Goal: Information Seeking & Learning: Learn about a topic

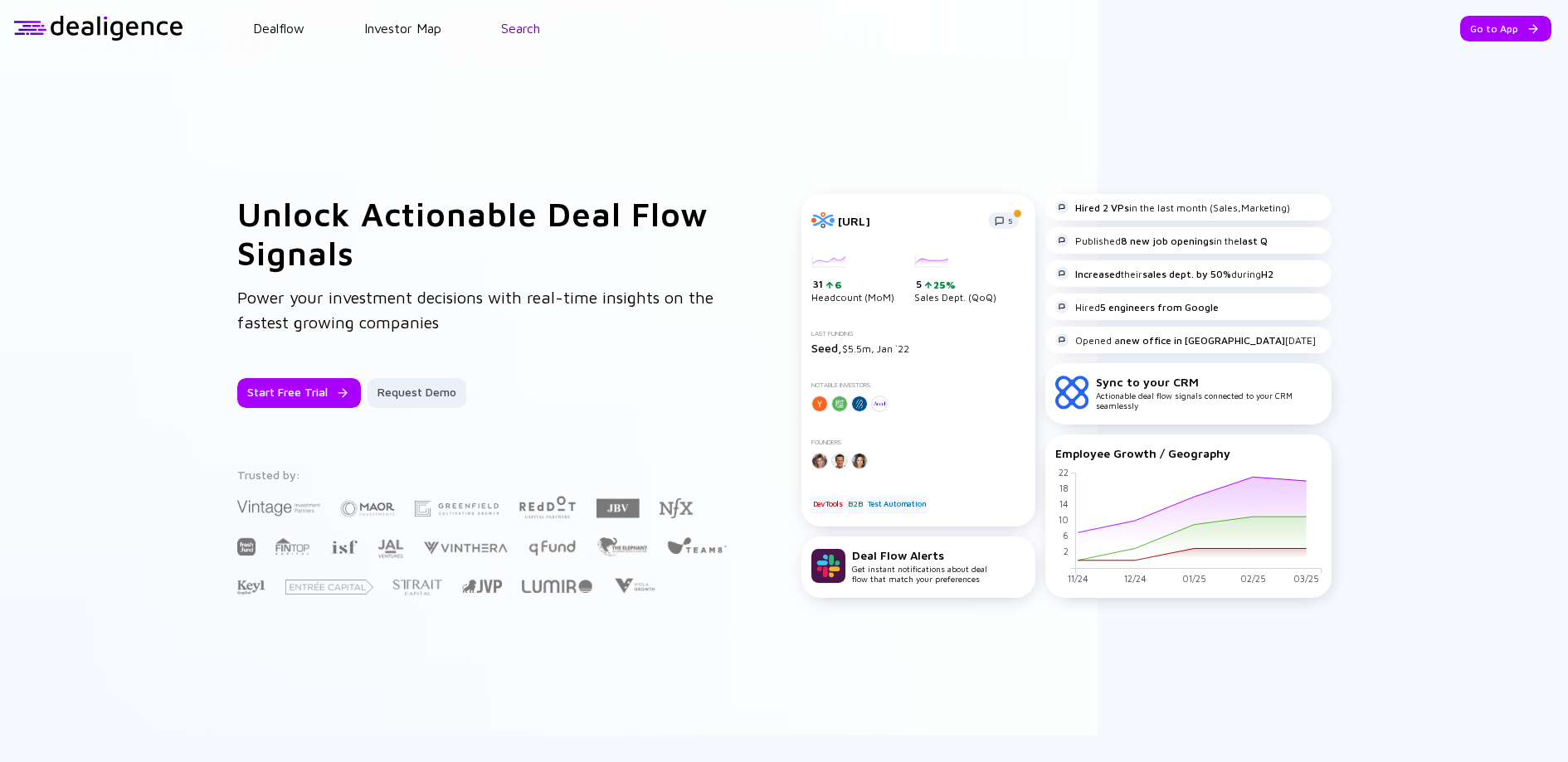
click at [537, 26] on link "Search" at bounding box center [521, 28] width 39 height 15
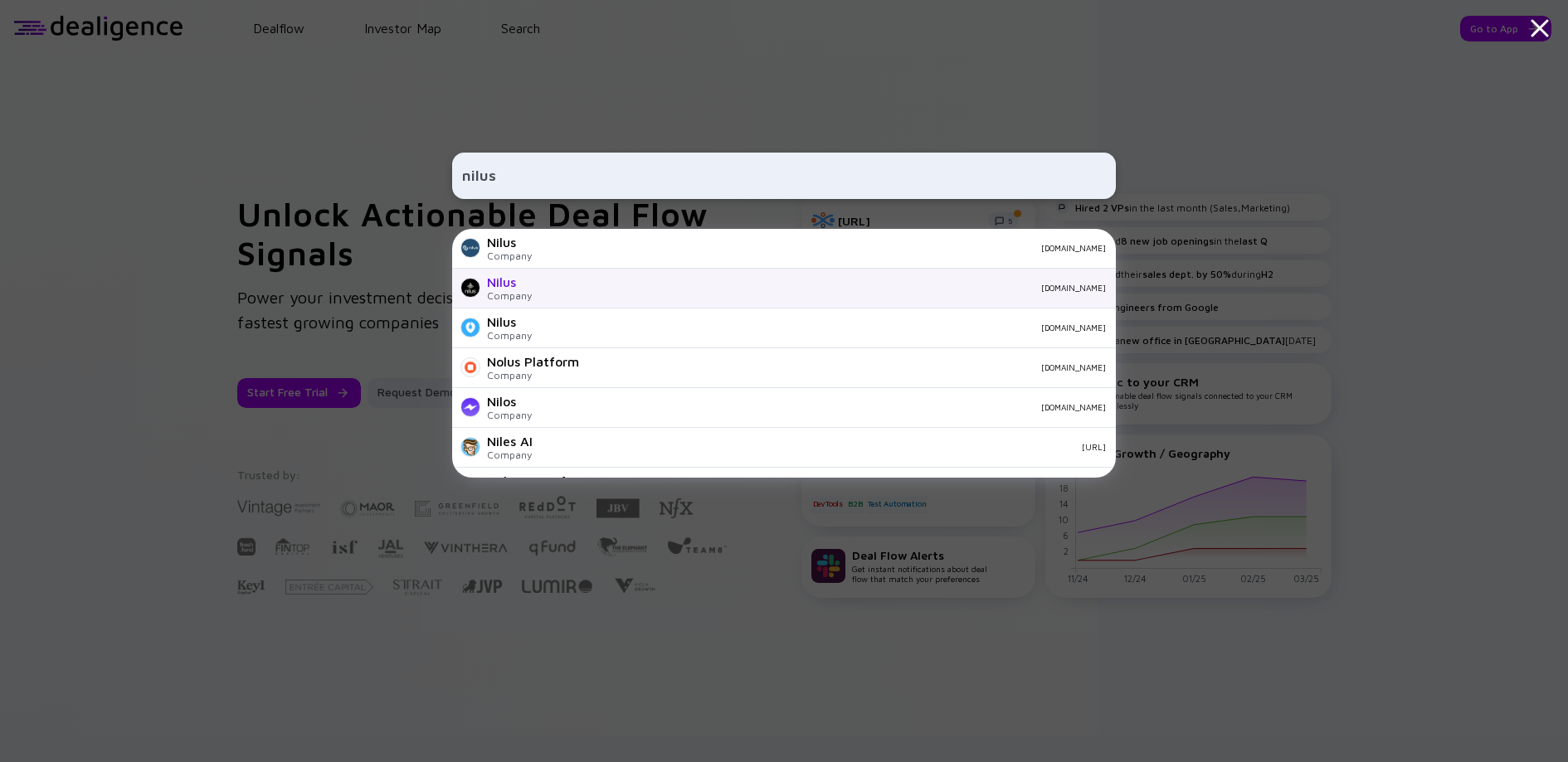
type input "nilus"
click at [662, 281] on div "Nilus Company [DOMAIN_NAME]" at bounding box center [783, 289] width 664 height 39
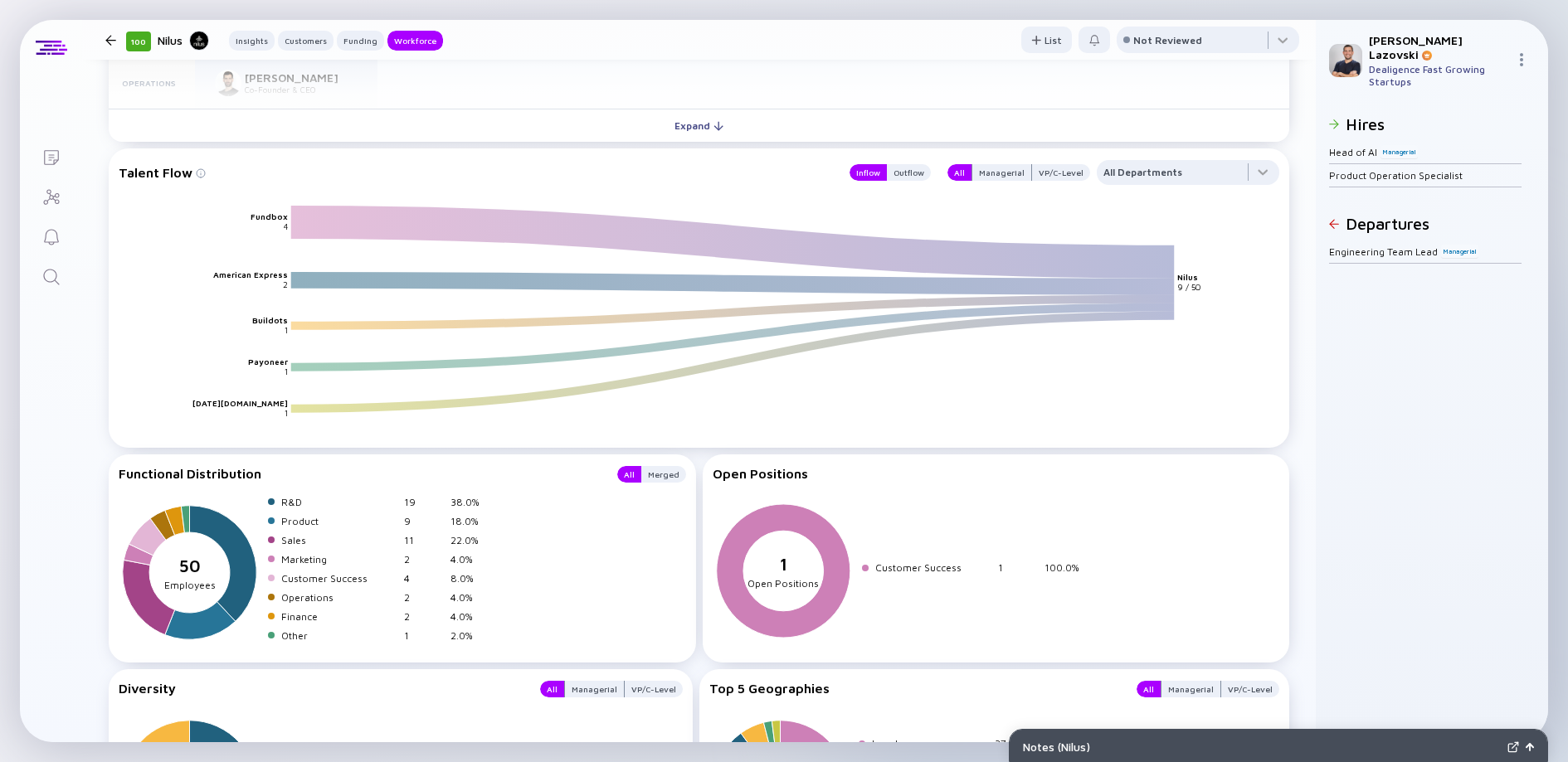
scroll to position [1946, 0]
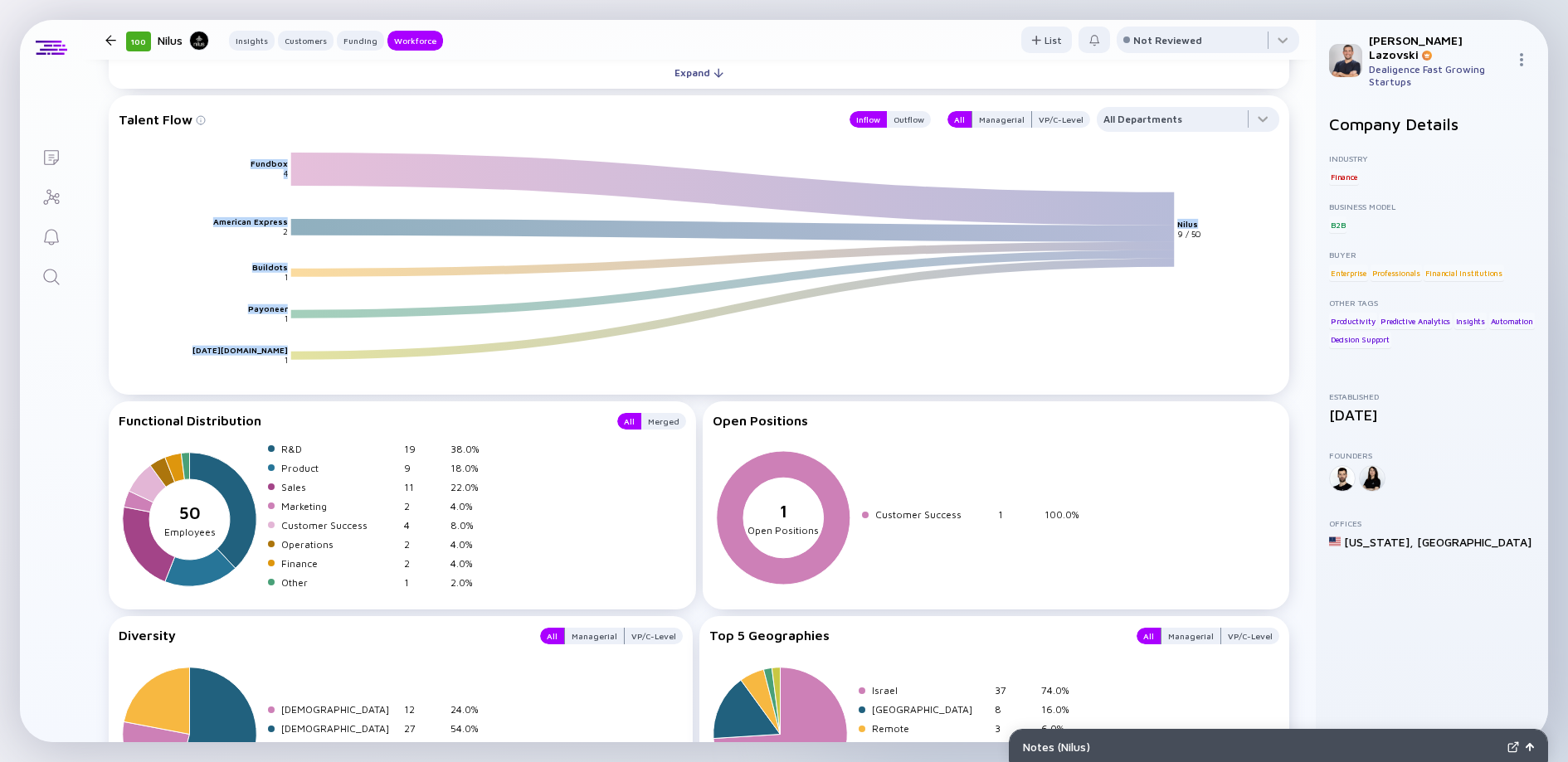
drag, startPoint x: 248, startPoint y: 161, endPoint x: 278, endPoint y: 243, distance: 87.3
click at [278, 243] on icon "Fundbox American Express Buildots Payoneer [DATE][DOMAIN_NAME] Nilus 4 2 1 1 1 …" at bounding box center [705, 273] width 1161 height 242
click at [902, 115] on div "Outflow" at bounding box center [908, 119] width 44 height 17
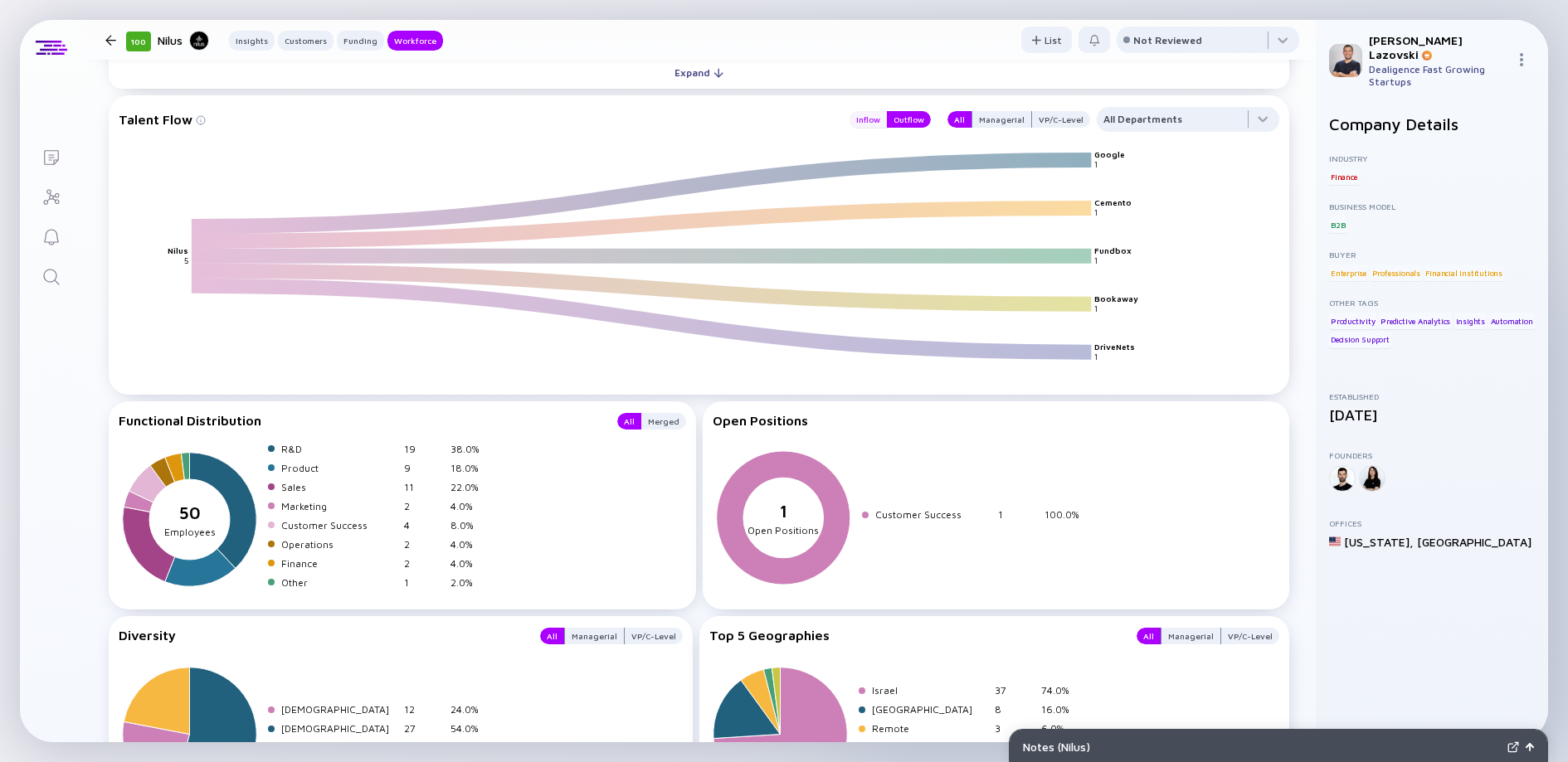
click at [865, 113] on div "Inflow" at bounding box center [868, 119] width 37 height 17
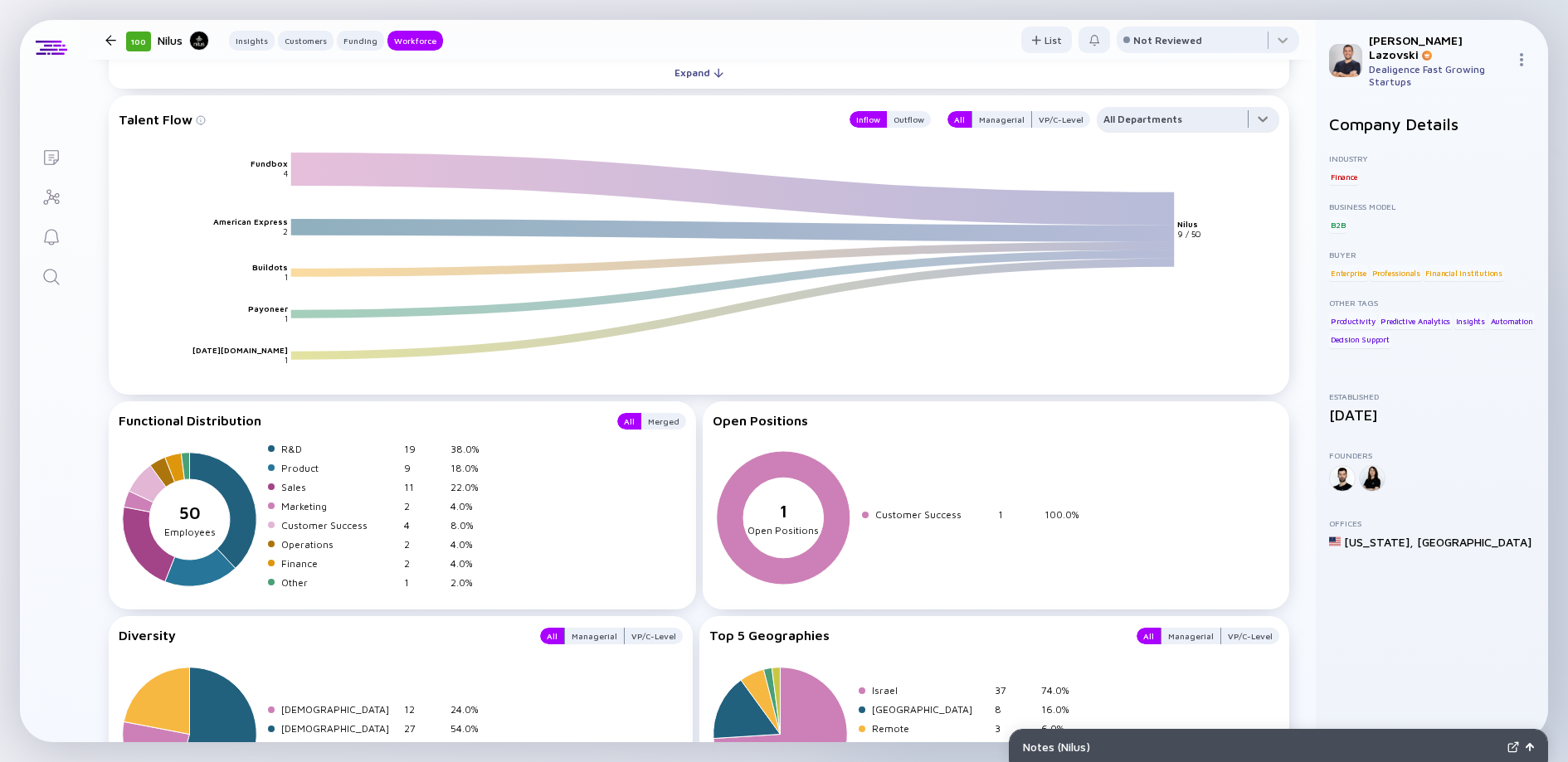
click at [1153, 123] on div at bounding box center [1187, 124] width 182 height 34
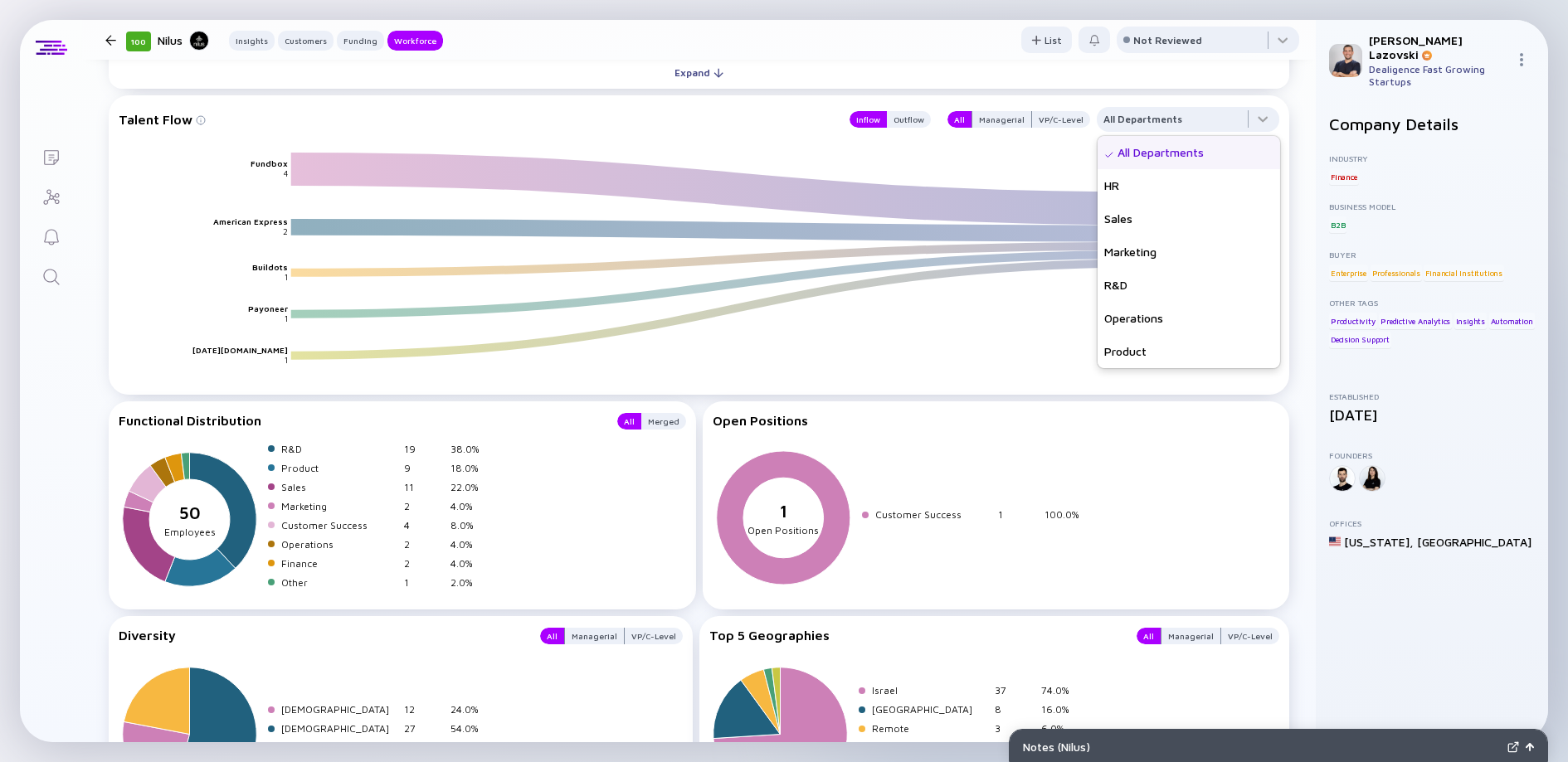
click at [911, 328] on icon "Fundbox American Express Buildots Payoneer [DATE][DOMAIN_NAME] Nilus 4 2 1 1 1 …" at bounding box center [705, 273] width 1161 height 242
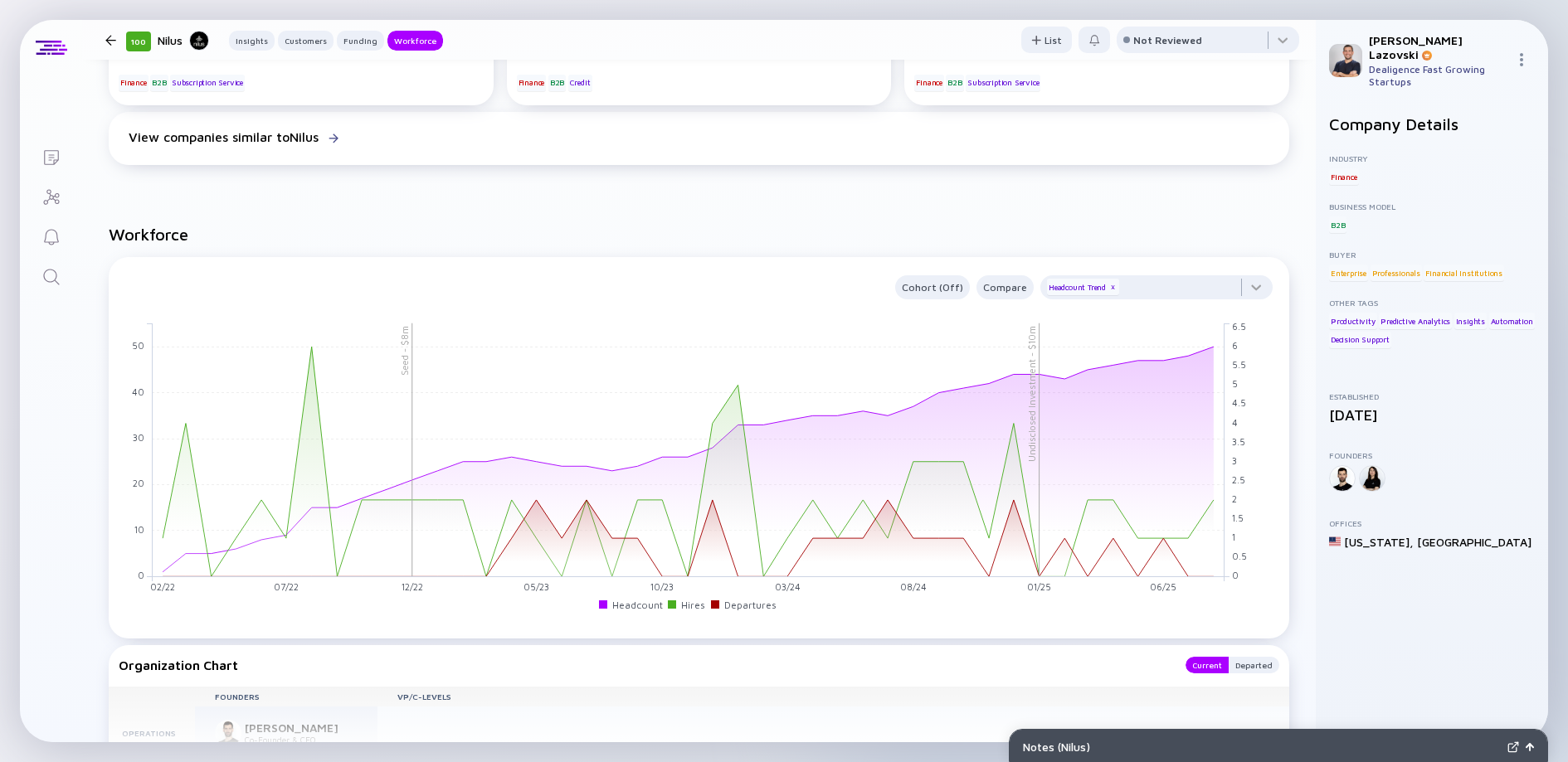
scroll to position [1232, 0]
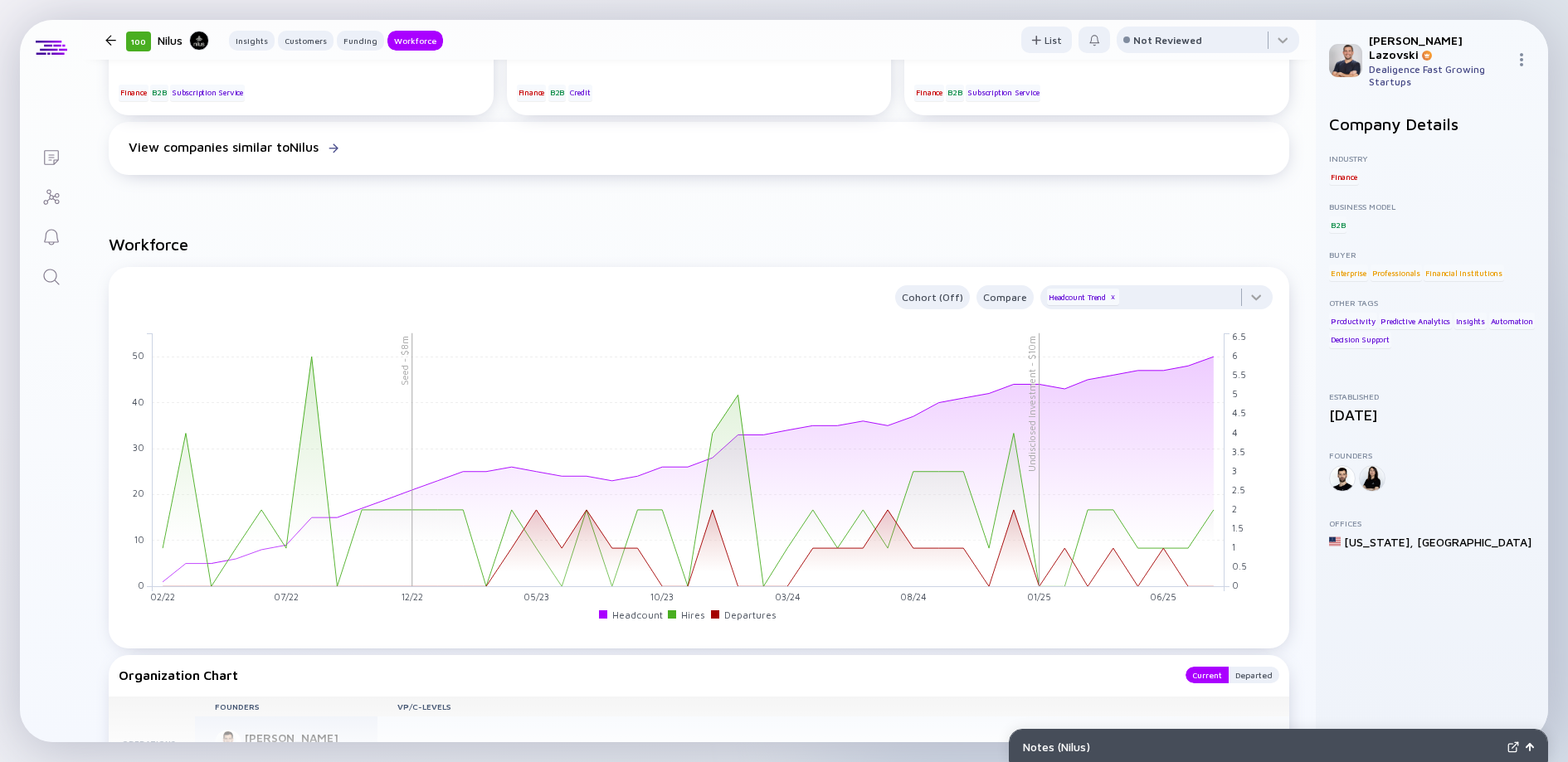
click at [932, 311] on div "Cohort (Off) Compare Headcount Trend x Undisclosed Investment - $10m Seed - $8m…" at bounding box center [698, 450] width 1161 height 342
click at [932, 299] on div "Cohort (Off)" at bounding box center [933, 297] width 75 height 19
click at [925, 407] on div "Location" at bounding box center [934, 399] width 92 height 34
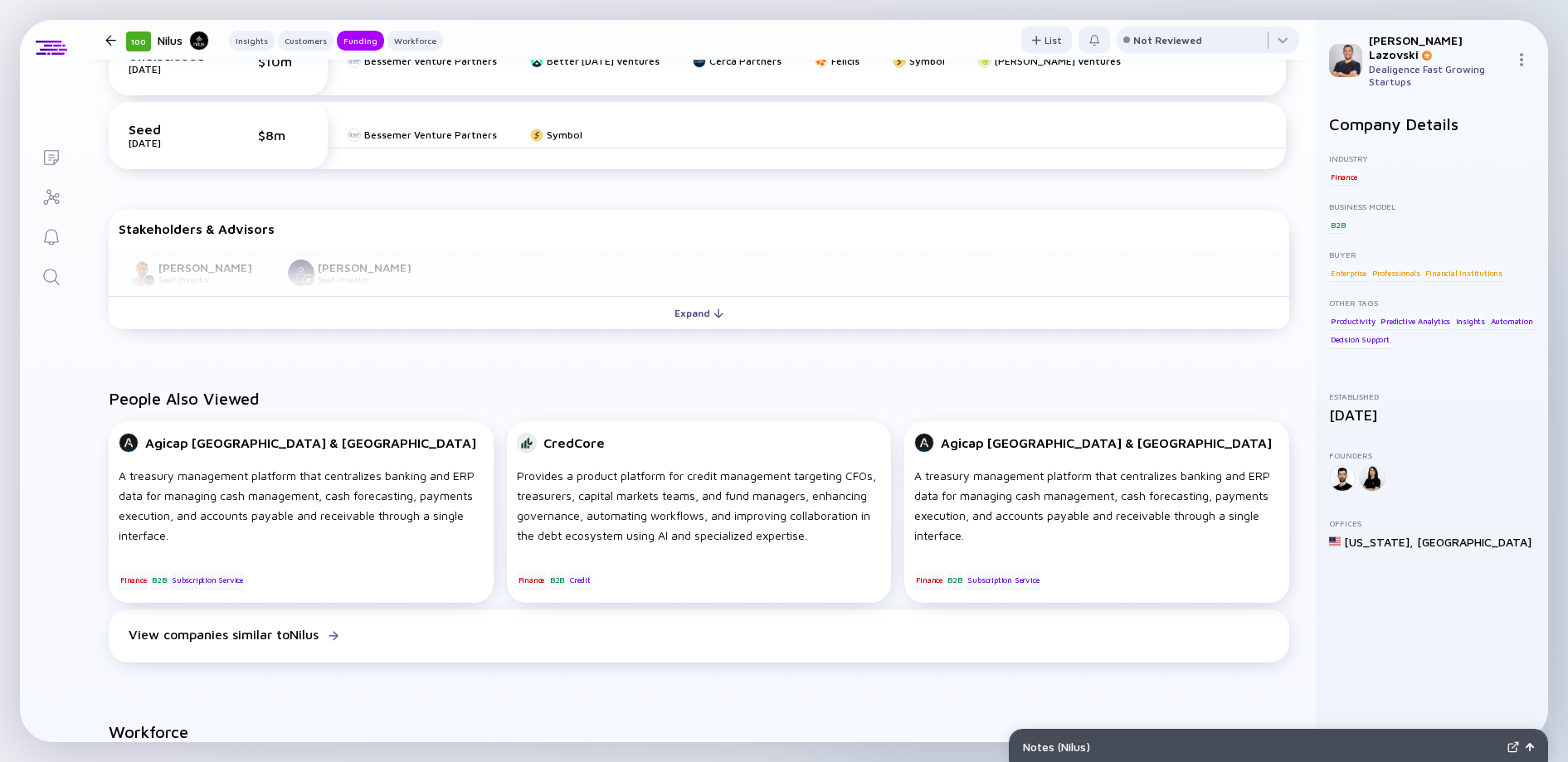
scroll to position [741, 0]
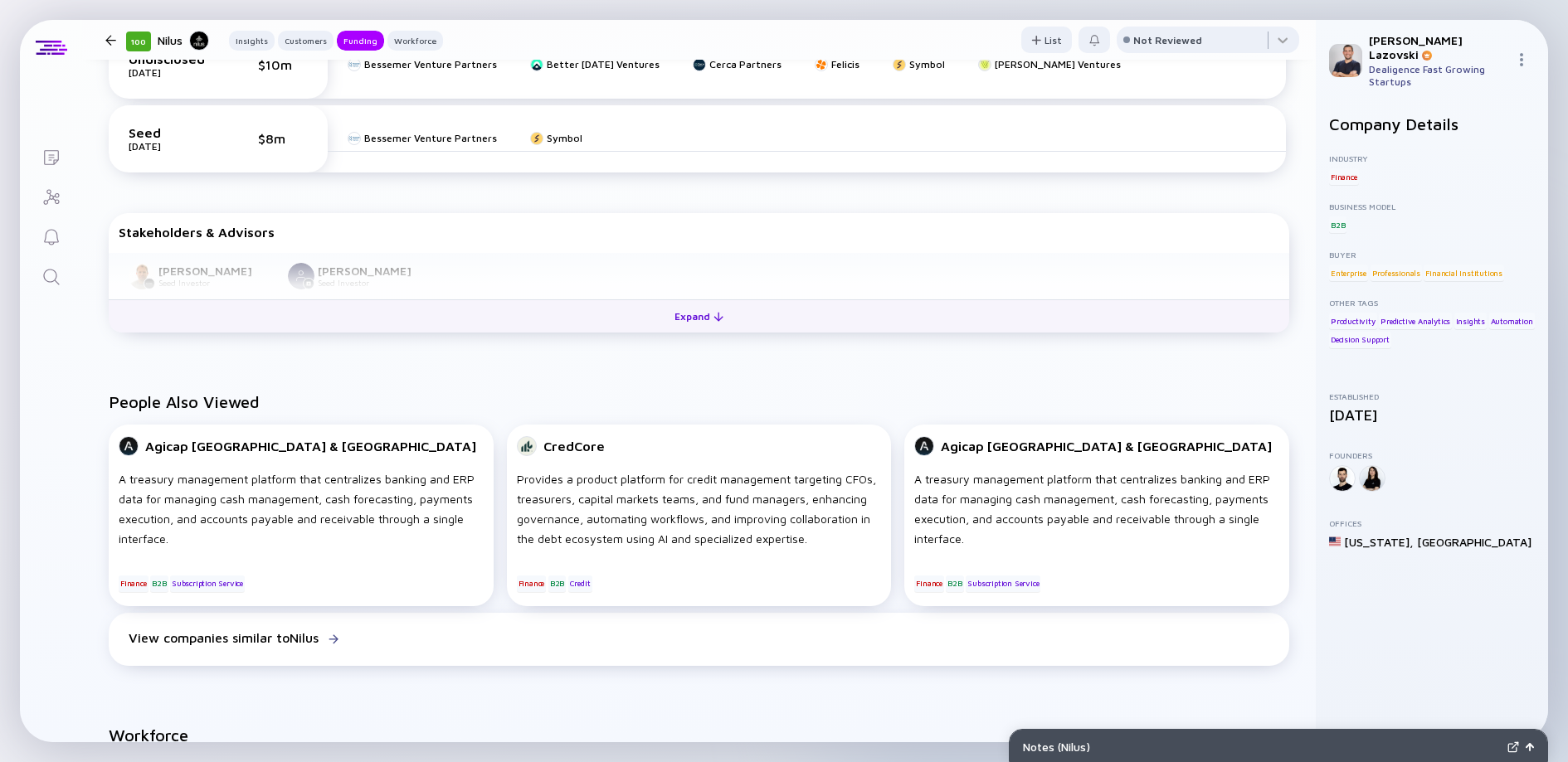
click at [578, 331] on button "Expand" at bounding box center [698, 316] width 1180 height 34
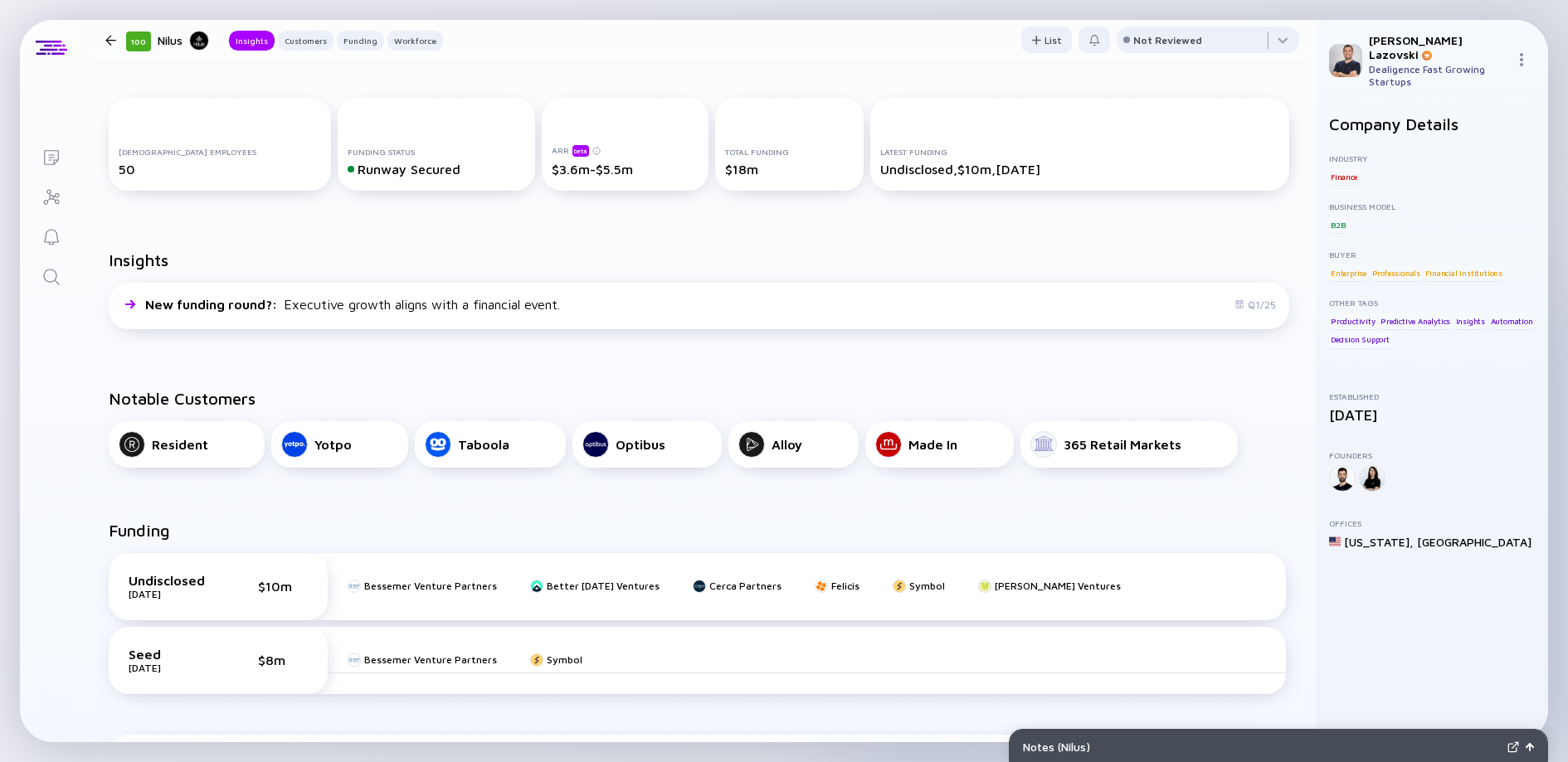
scroll to position [219, 0]
click at [110, 39] on div at bounding box center [110, 39] width 11 height 11
